Goal: Understand process/instructions: Learn how to perform a task or action

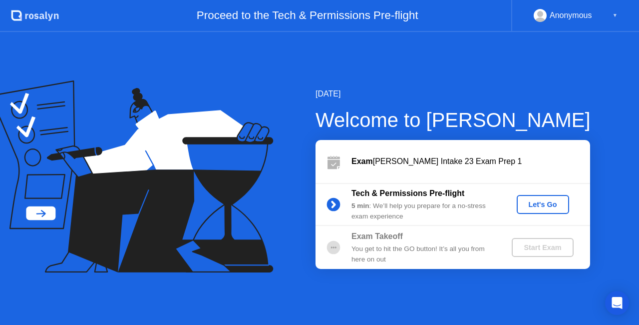
click at [545, 205] on div "Let's Go" at bounding box center [543, 204] width 44 height 8
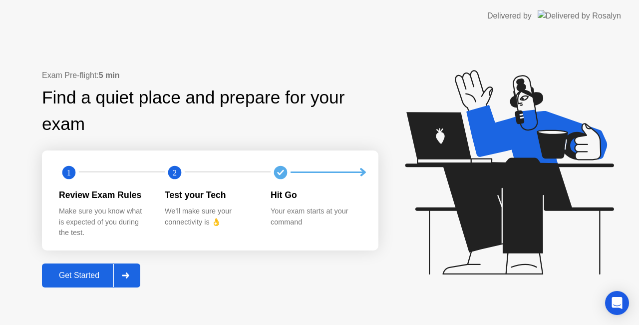
click at [74, 277] on div "Get Started" at bounding box center [79, 275] width 68 height 9
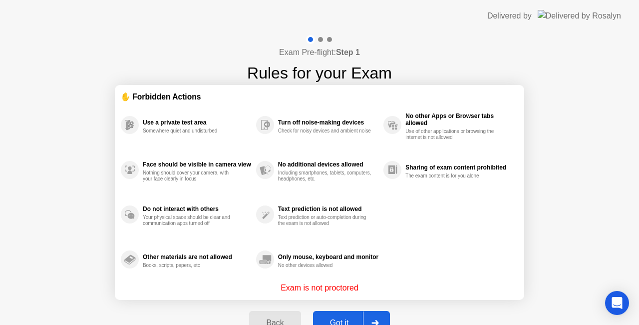
click at [343, 321] on div "Got it" at bounding box center [339, 322] width 47 height 9
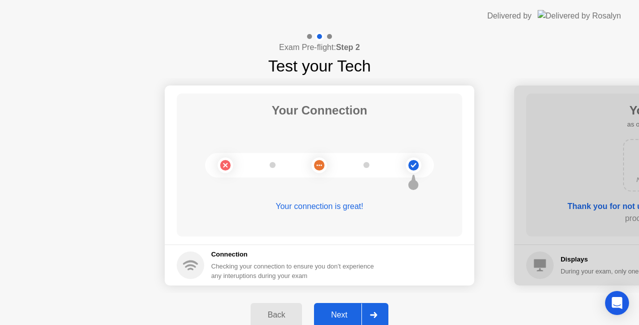
click at [344, 317] on div "Next" at bounding box center [339, 314] width 44 height 9
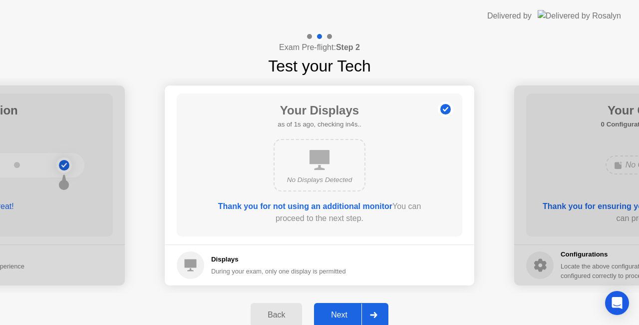
click at [344, 314] on div "Next" at bounding box center [339, 314] width 44 height 9
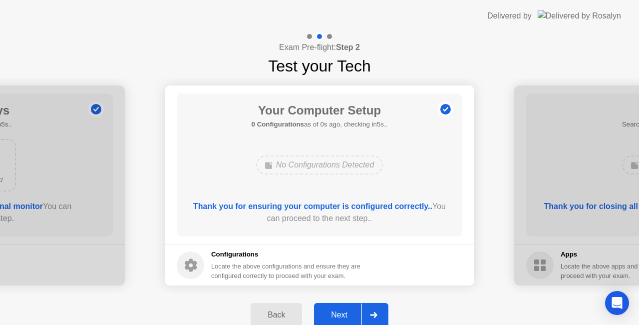
click at [344, 314] on div "Next" at bounding box center [339, 314] width 44 height 9
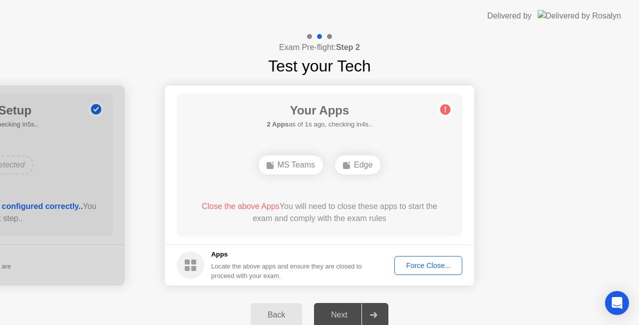
click at [344, 314] on div "Next" at bounding box center [339, 314] width 44 height 9
click at [429, 269] on div "Force Close..." at bounding box center [428, 265] width 61 height 8
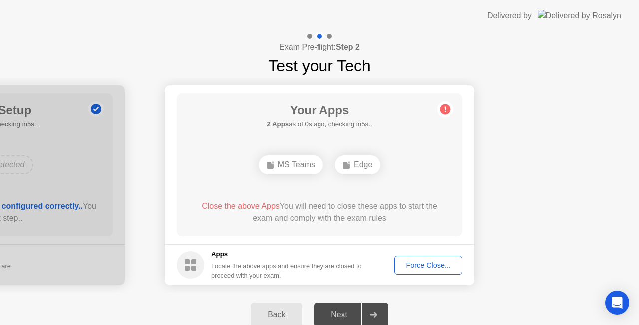
click at [345, 315] on div "Next" at bounding box center [339, 314] width 44 height 9
click at [376, 318] on div at bounding box center [374, 314] width 24 height 23
click at [335, 313] on div "Next" at bounding box center [339, 314] width 44 height 9
click at [436, 265] on div "Force Close..." at bounding box center [428, 265] width 61 height 8
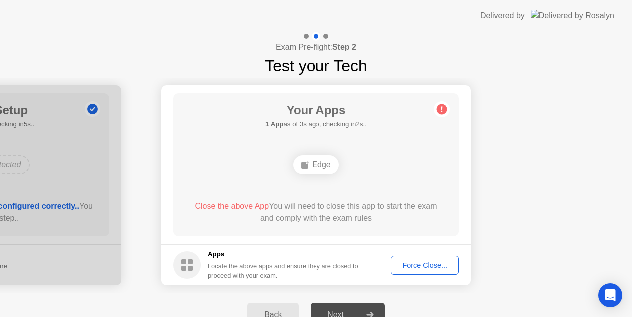
click at [342, 314] on div "Next" at bounding box center [336, 314] width 44 height 9
click at [368, 311] on div at bounding box center [370, 314] width 24 height 23
click at [334, 312] on div "Next" at bounding box center [336, 314] width 44 height 9
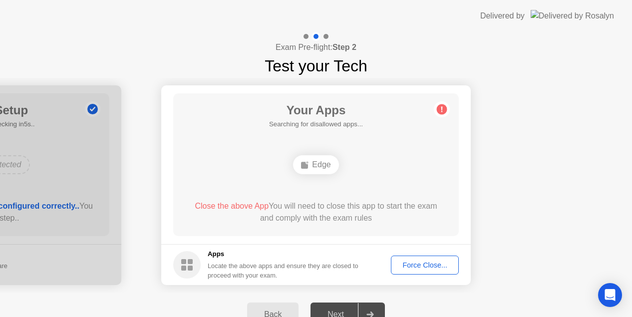
click at [334, 312] on div "Next" at bounding box center [336, 314] width 44 height 9
click at [421, 267] on div "Force Close..." at bounding box center [425, 265] width 61 height 8
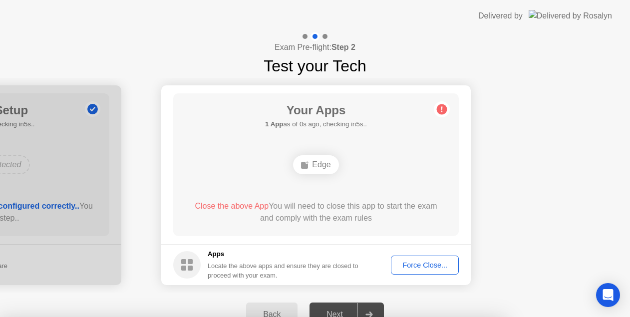
drag, startPoint x: 421, startPoint y: 267, endPoint x: 360, endPoint y: 223, distance: 74.7
click at [425, 265] on div "Force Close..." at bounding box center [425, 265] width 61 height 8
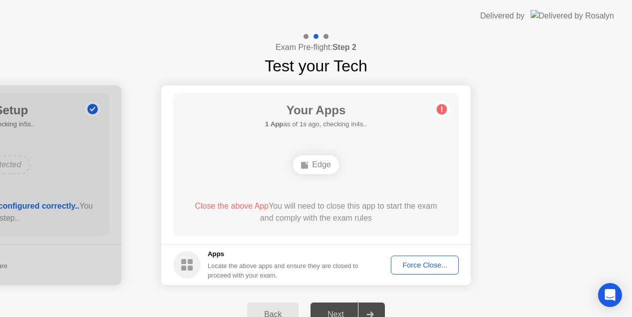
click at [372, 313] on icon at bounding box center [370, 315] width 7 height 6
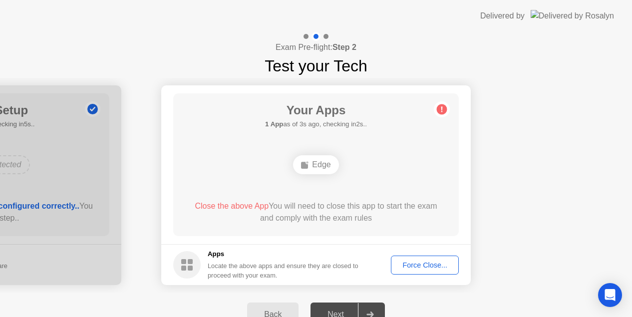
click at [423, 261] on div "Force Close..." at bounding box center [425, 265] width 61 height 8
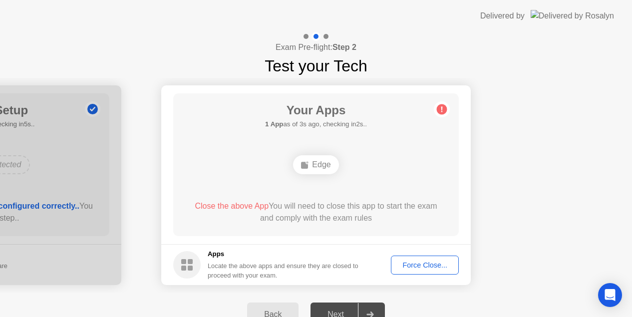
click at [182, 269] on rect at bounding box center [183, 268] width 5 height 5
click at [421, 264] on div "Force Close..." at bounding box center [425, 265] width 61 height 8
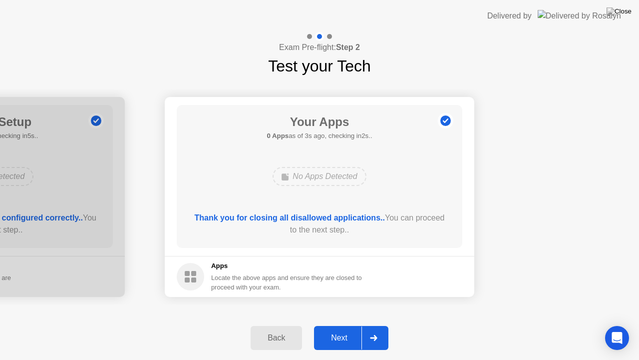
click at [345, 324] on div "Next" at bounding box center [339, 337] width 44 height 9
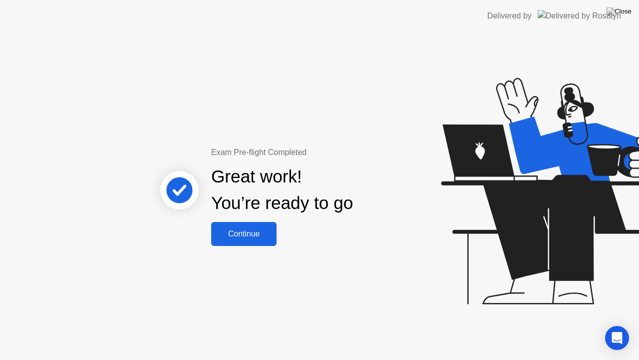
click at [254, 229] on div "Continue" at bounding box center [243, 233] width 59 height 9
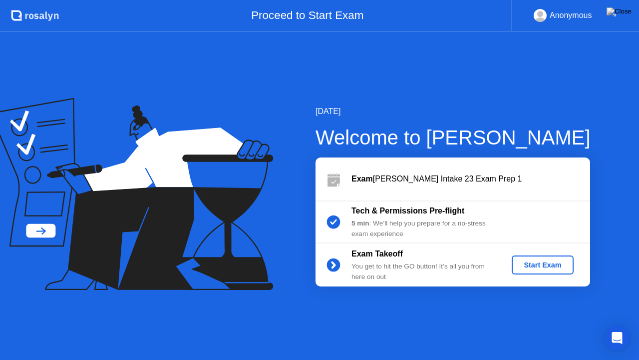
click at [547, 269] on div "Start Exam" at bounding box center [542, 265] width 53 height 8
